Goal: Task Accomplishment & Management: Manage account settings

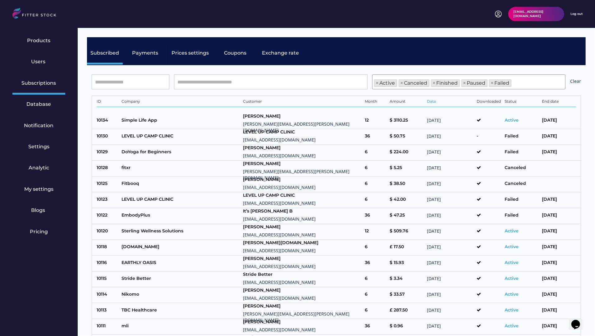
scroll to position [21, 0]
click at [38, 59] on div "Users" at bounding box center [39, 61] width 16 height 7
click at [0, 0] on input "input" at bounding box center [0, 0] width 0 height 0
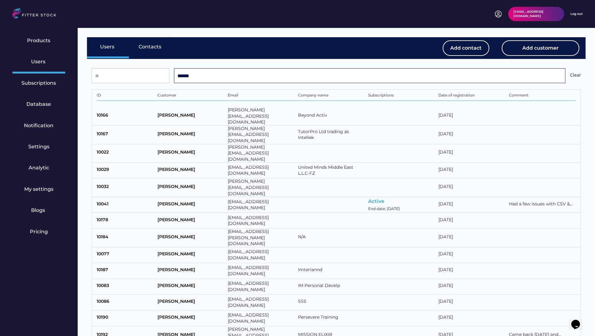
type input "******"
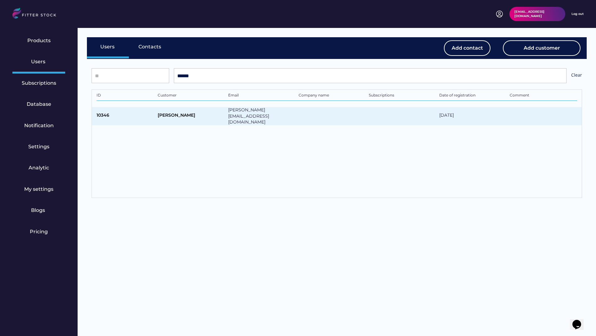
click at [228, 114] on div "vivian@fitter-stock.com" at bounding box center [261, 116] width 67 height 18
type input "**********"
select select "*****"
type input "******"
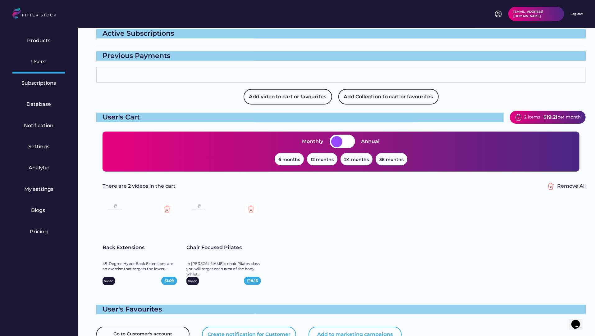
scroll to position [436, 0]
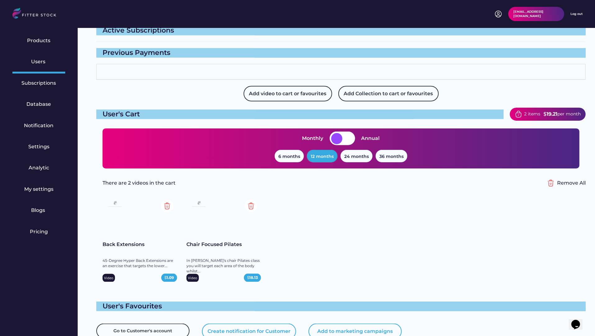
click at [317, 150] on button "12 months" at bounding box center [322, 156] width 30 height 12
click at [359, 150] on button "24 months" at bounding box center [356, 156] width 32 height 12
click at [404, 156] on div "36 months" at bounding box center [392, 158] width 32 height 16
click at [394, 150] on button "36 months" at bounding box center [392, 156] width 32 height 12
click at [354, 154] on button "24 months" at bounding box center [356, 156] width 32 height 12
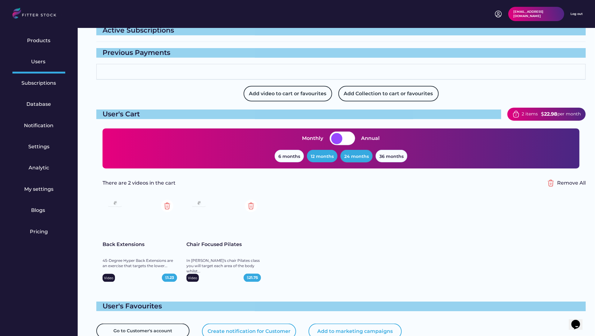
click at [319, 152] on button "12 months" at bounding box center [322, 156] width 30 height 12
click at [35, 129] on div "Notification" at bounding box center [39, 125] width 30 height 7
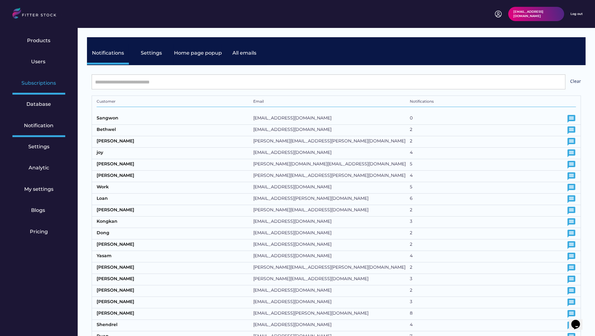
click at [38, 81] on div "Subscriptions" at bounding box center [39, 83] width 34 height 7
select select "******"
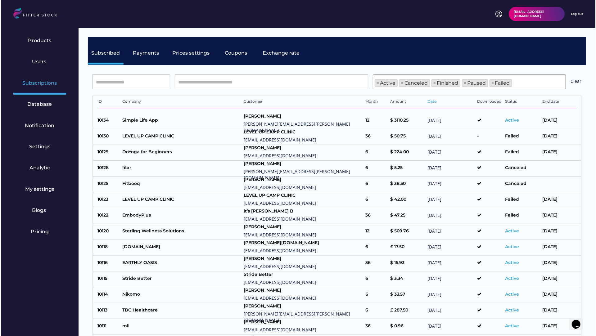
scroll to position [21, 0]
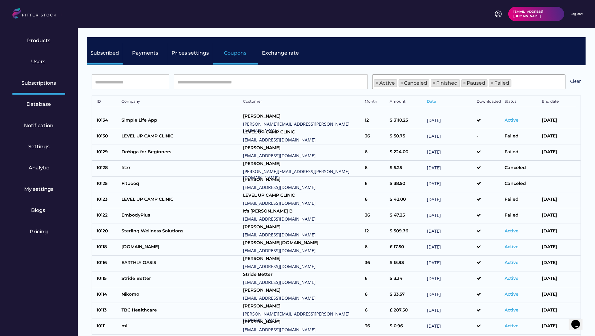
click at [230, 50] on div "Coupons" at bounding box center [235, 53] width 22 height 7
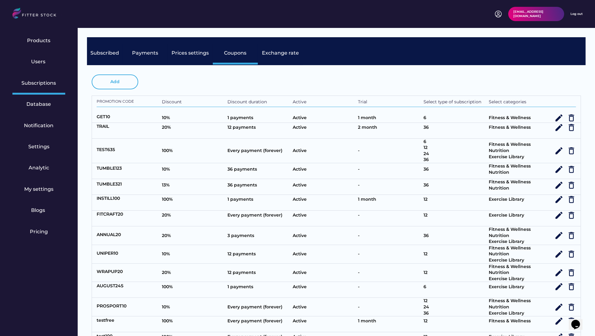
click at [111, 85] on button "Add" at bounding box center [115, 82] width 47 height 15
select select
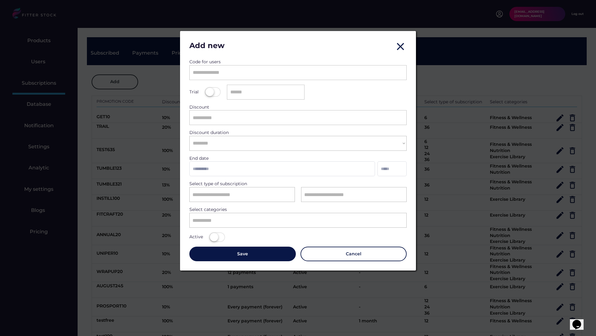
click at [233, 219] on input "search" at bounding box center [300, 220] width 215 height 5
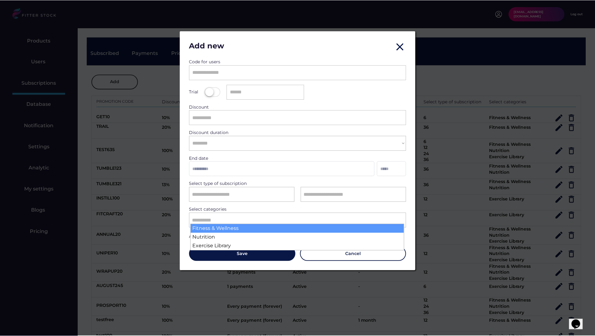
scroll to position [0, 0]
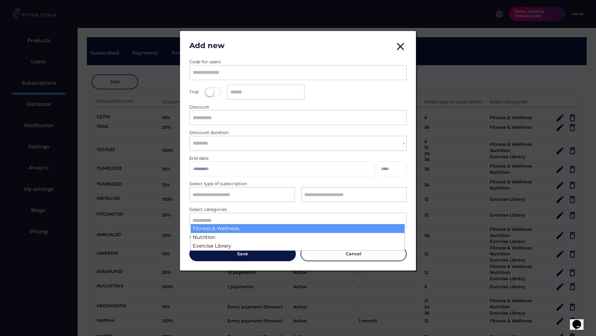
select select "**********"
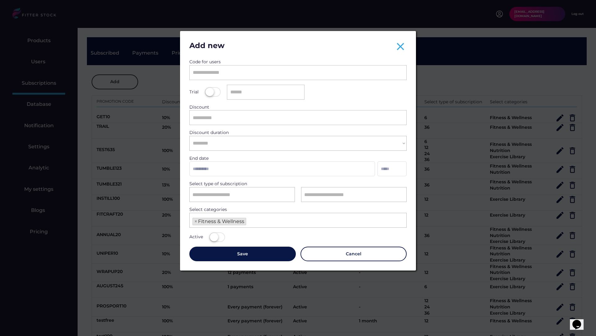
click at [405, 43] on text "close" at bounding box center [401, 46] width 12 height 12
select select
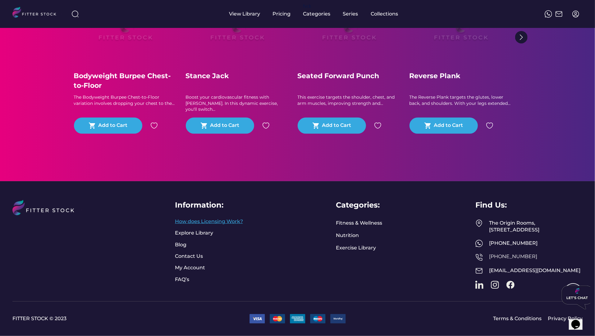
click at [211, 218] on link "How does Licensing Work?" at bounding box center [209, 221] width 68 height 7
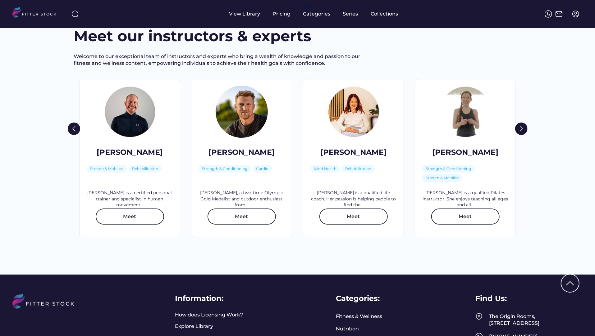
scroll to position [864, 0]
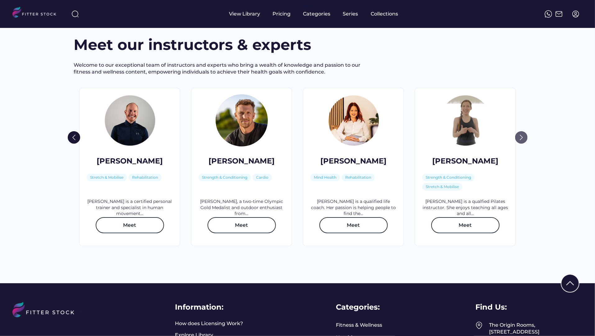
click at [522, 144] on img at bounding box center [521, 137] width 12 height 12
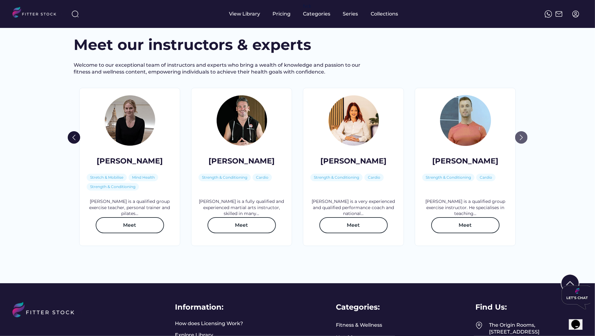
click at [522, 144] on img at bounding box center [521, 137] width 12 height 12
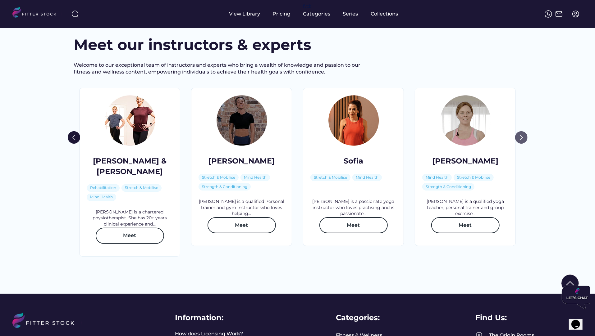
click at [522, 144] on img at bounding box center [521, 137] width 12 height 12
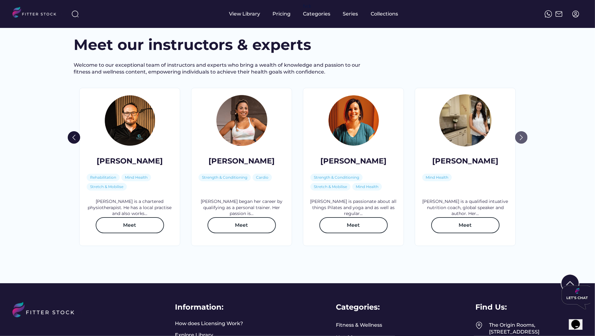
click at [522, 144] on img at bounding box center [521, 137] width 12 height 12
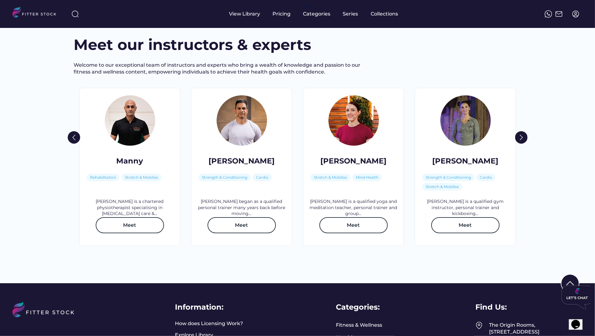
click at [459, 167] on div "Mirna" at bounding box center [465, 161] width 66 height 11
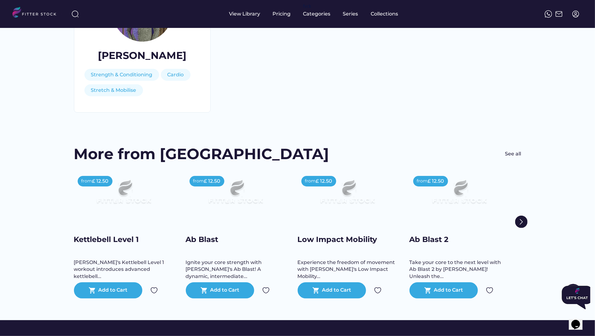
scroll to position [105, 0]
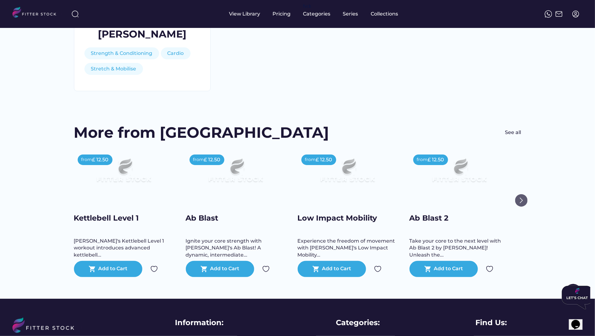
click at [521, 197] on img at bounding box center [521, 200] width 12 height 12
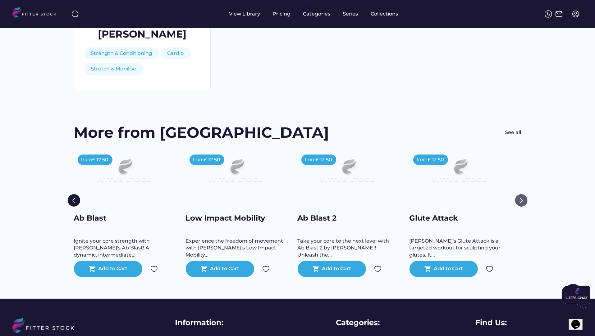
click at [521, 197] on img at bounding box center [521, 200] width 12 height 12
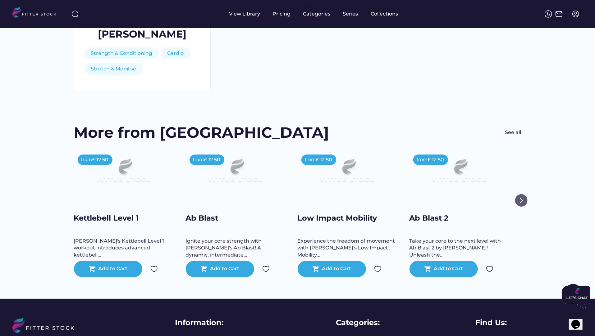
click at [521, 197] on img at bounding box center [521, 200] width 12 height 12
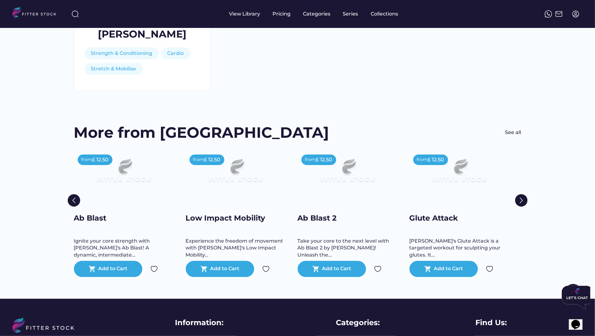
click at [29, 9] on img at bounding box center [36, 13] width 49 height 13
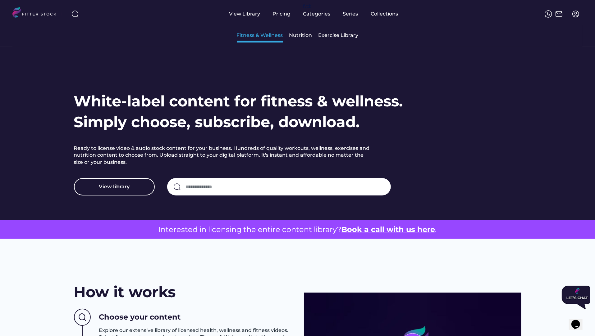
click at [276, 33] on div "Fitness & Wellness" at bounding box center [260, 35] width 46 height 7
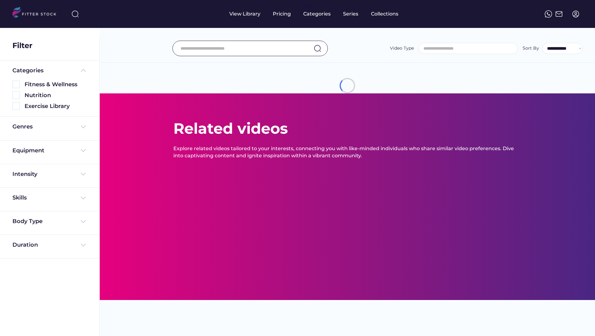
select select
select select "**********"
type input "**********"
select select "**********"
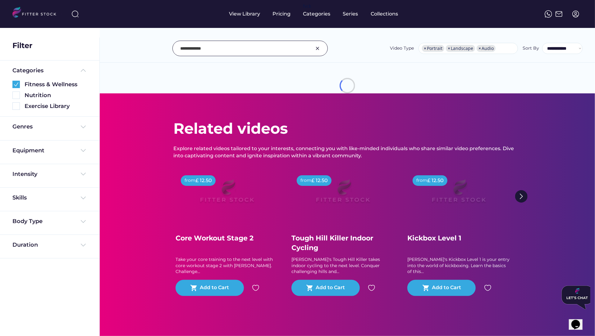
scroll to position [11, 0]
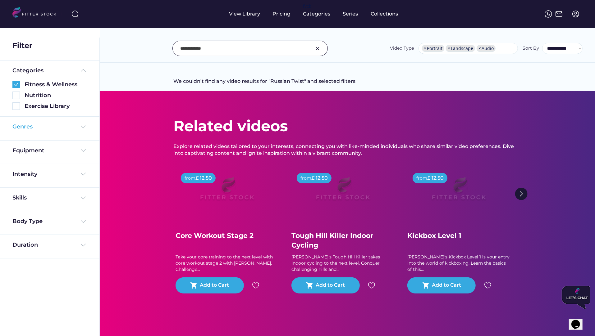
click at [25, 123] on div "Genres" at bounding box center [22, 127] width 20 height 8
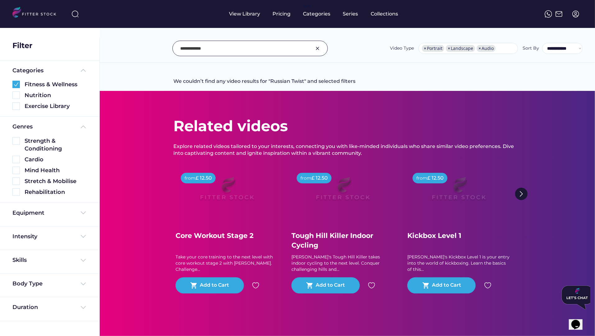
click at [318, 49] on img at bounding box center [317, 48] width 7 height 7
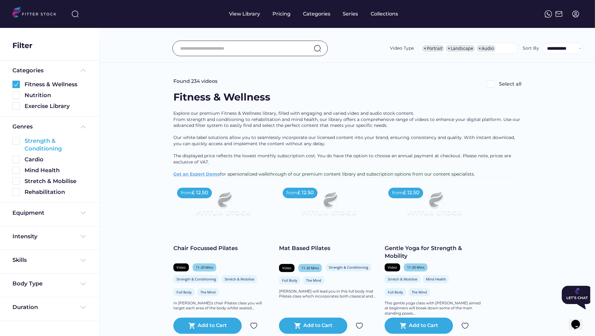
click at [13, 141] on img at bounding box center [15, 140] width 7 height 7
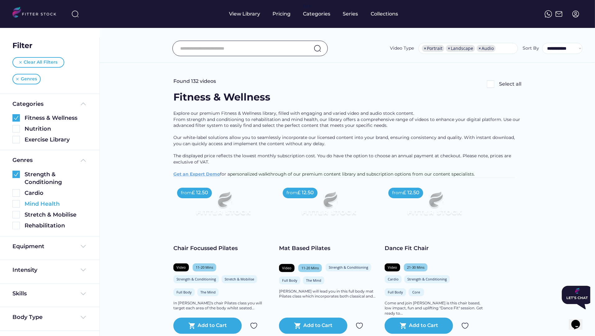
click at [16, 205] on img at bounding box center [15, 203] width 7 height 7
click at [16, 212] on img at bounding box center [15, 214] width 7 height 7
click at [16, 221] on div "Rehabilitation" at bounding box center [49, 224] width 75 height 11
click at [16, 229] on img at bounding box center [15, 225] width 7 height 7
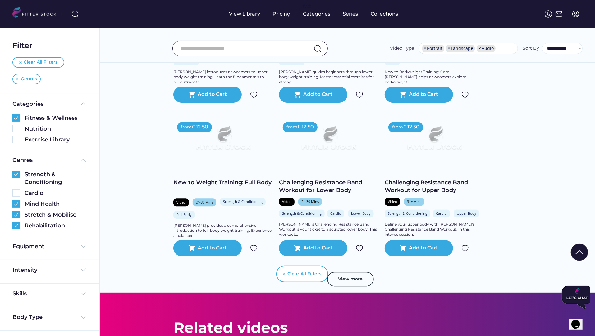
scroll to position [1048, 0]
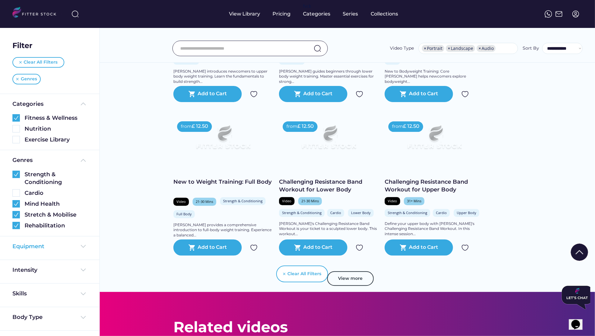
click at [38, 249] on div "Equipment" at bounding box center [28, 247] width 32 height 8
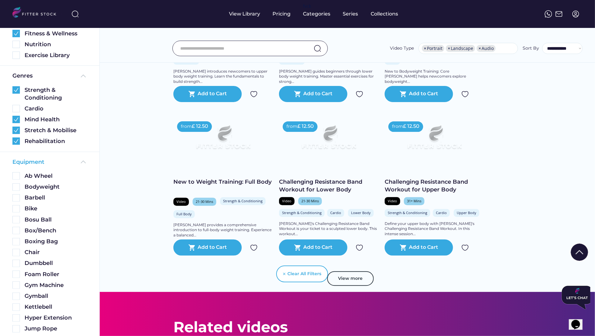
scroll to position [90, 0]
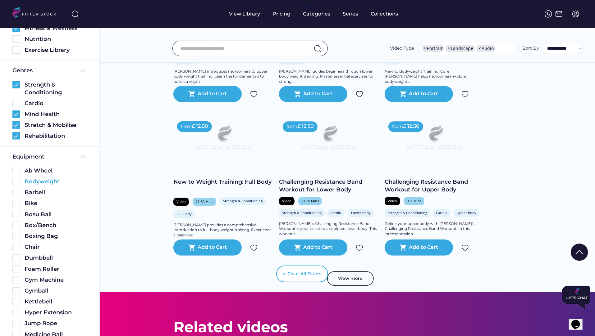
click at [17, 180] on img at bounding box center [15, 181] width 7 height 7
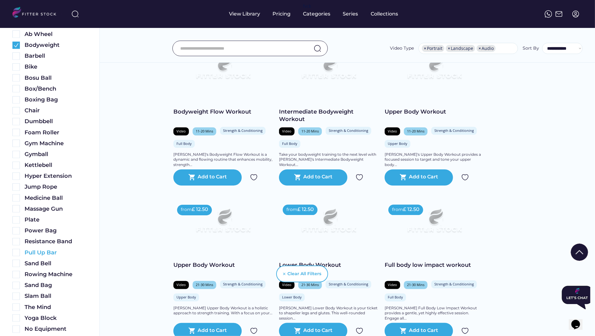
scroll to position [324, 0]
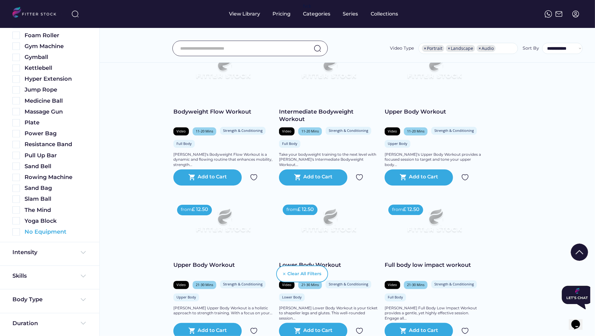
click at [16, 232] on img at bounding box center [15, 232] width 7 height 7
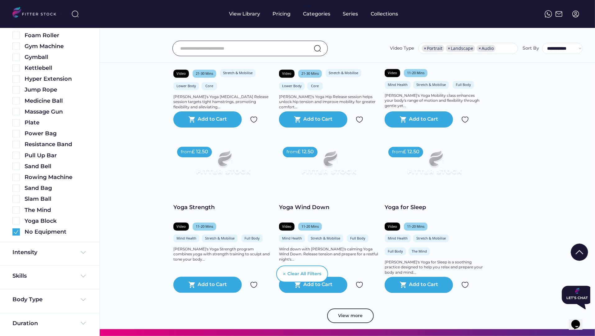
scroll to position [1087, 0]
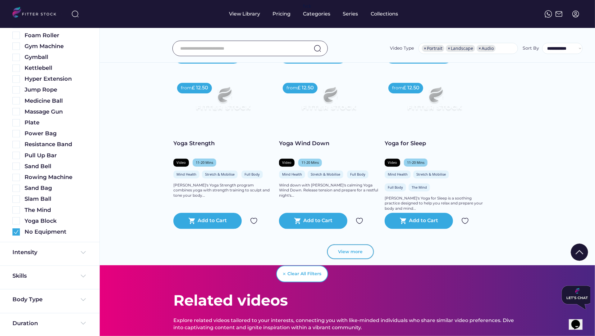
click at [340, 257] on button "View more" at bounding box center [350, 252] width 47 height 15
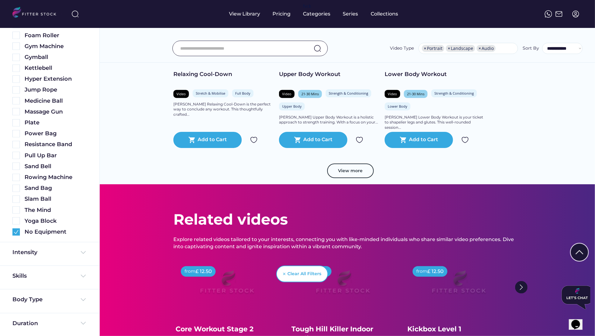
scroll to position [2369, 0]
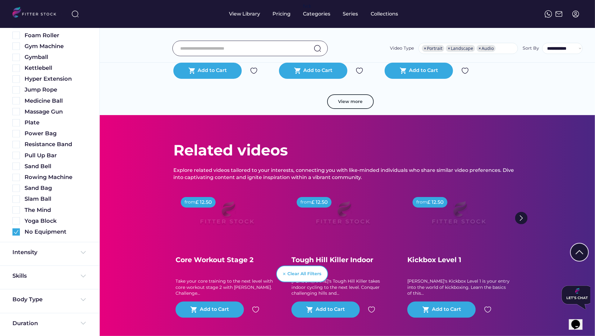
click at [347, 109] on button "View more" at bounding box center [350, 101] width 47 height 15
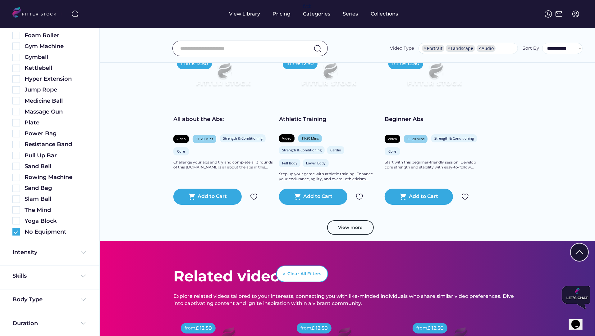
scroll to position [3387, 0]
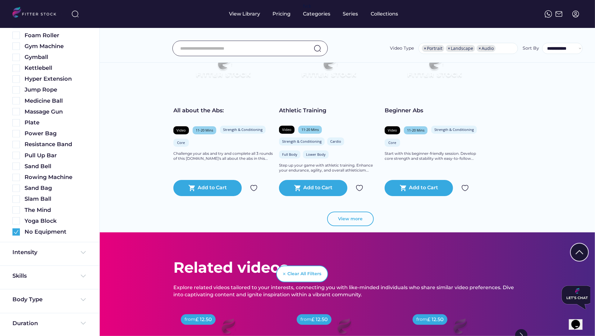
click at [353, 227] on button "View more" at bounding box center [350, 219] width 47 height 15
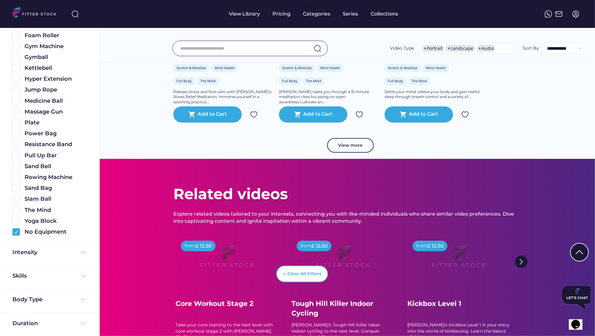
scroll to position [4645, 0]
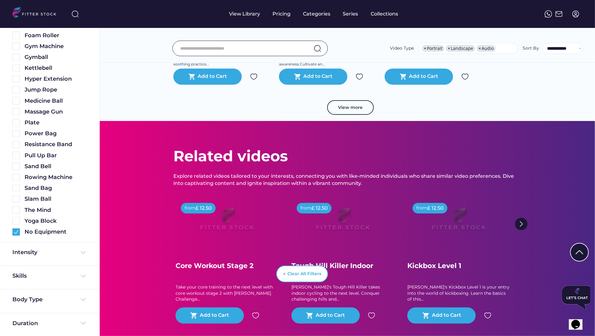
click at [350, 115] on button "View more" at bounding box center [350, 107] width 47 height 15
